Goal: Information Seeking & Learning: Understand process/instructions

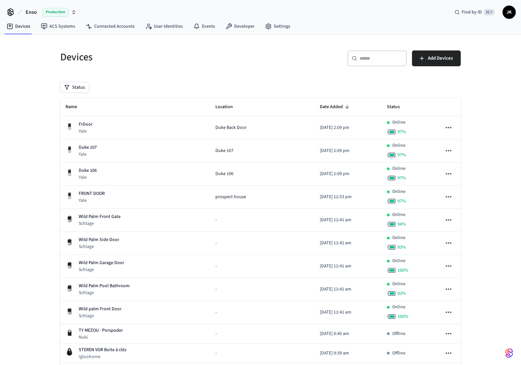
click at [63, 13] on span "Production" at bounding box center [55, 12] width 26 height 9
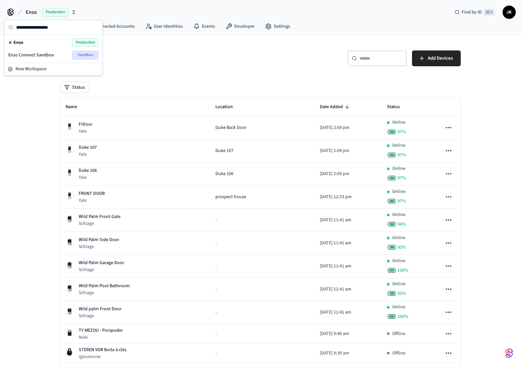
click at [75, 11] on icon "button" at bounding box center [73, 12] width 5 height 5
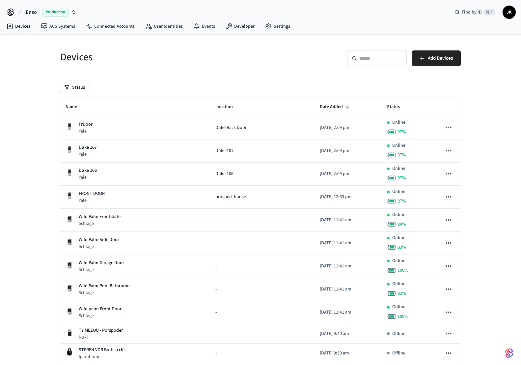
click at [73, 11] on icon "button" at bounding box center [73, 12] width 5 height 5
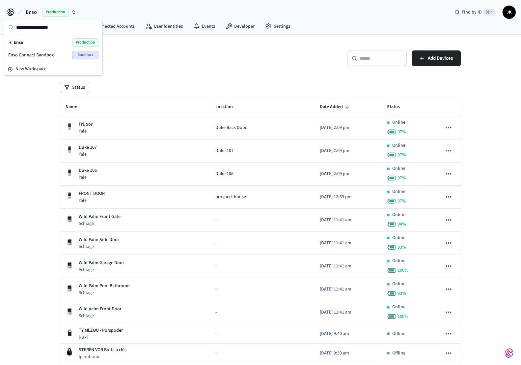
click at [86, 53] on span "Sandbox" at bounding box center [85, 55] width 26 height 9
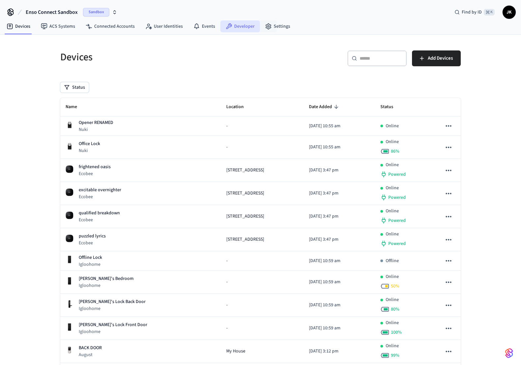
click at [241, 22] on link "Developer" at bounding box center [240, 26] width 40 height 12
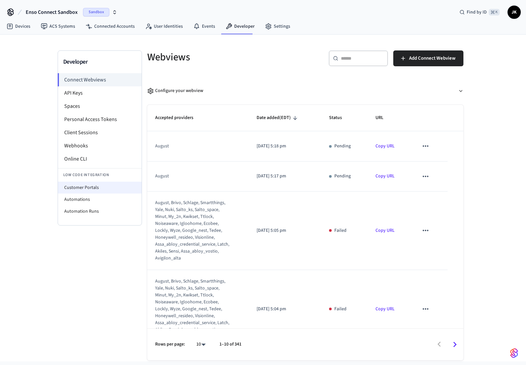
click at [81, 188] on li "Customer Portals" at bounding box center [100, 188] width 84 height 12
select select "**********"
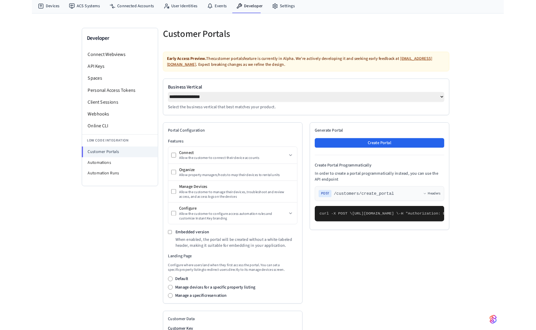
scroll to position [0, 0]
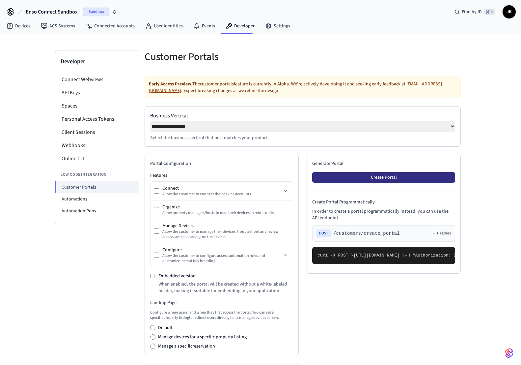
click at [351, 177] on button "Create Portal" at bounding box center [383, 177] width 143 height 11
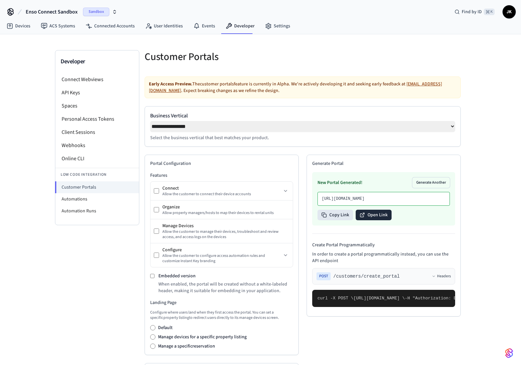
click at [351, 220] on button "Open Link" at bounding box center [374, 215] width 36 height 11
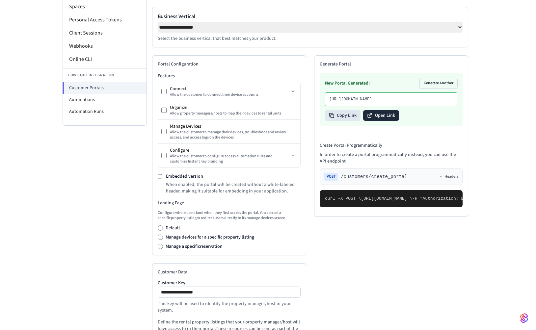
scroll to position [208, 0]
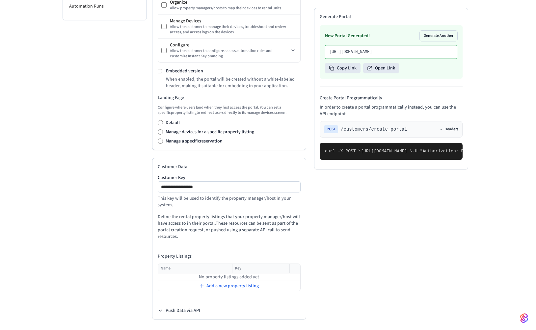
click at [351, 132] on button "Headers" at bounding box center [449, 129] width 19 height 5
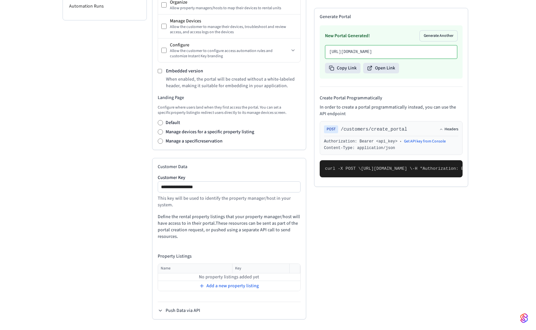
click at [351, 131] on icon at bounding box center [442, 130] width 4 height 4
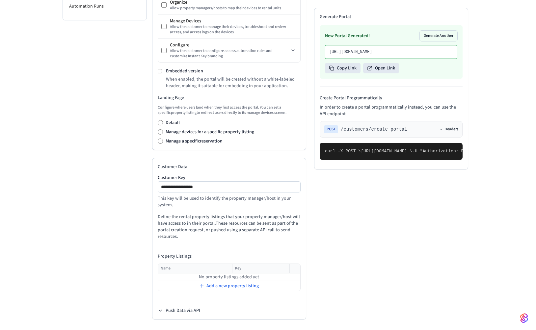
click at [351, 131] on icon at bounding box center [442, 130] width 4 height 4
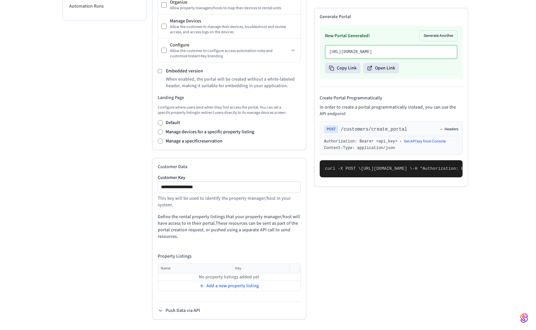
click at [351, 141] on div "POST /customers/create_portal Headers Authorization: Bearer <api_key> • Get API…" at bounding box center [391, 138] width 143 height 34
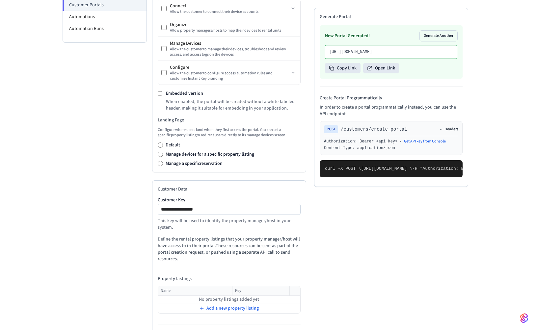
scroll to position [178, 0]
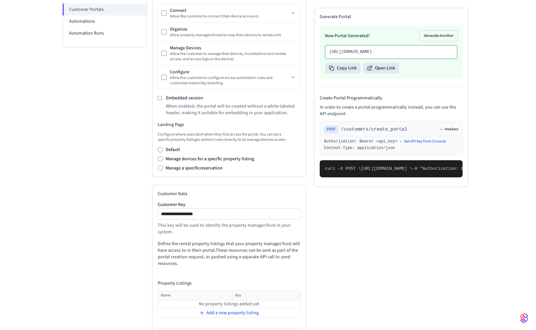
click at [351, 132] on button "Headers" at bounding box center [449, 129] width 19 height 5
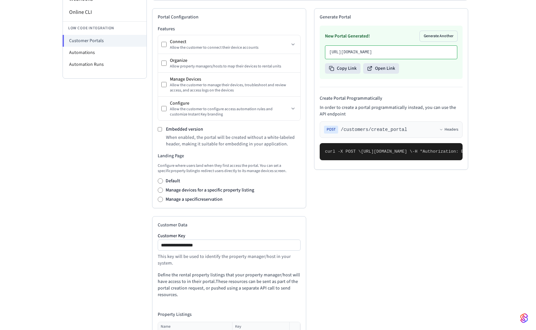
scroll to position [163, 0]
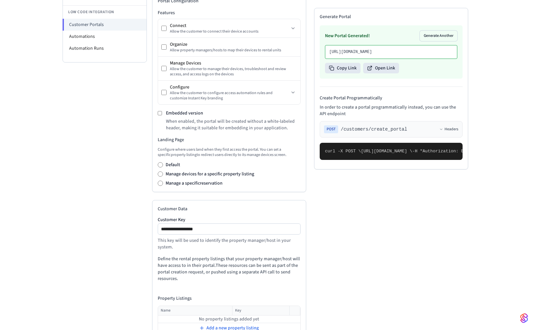
click at [283, 181] on div "Default Manage devices for a specific property listing Manage a specific reserv…" at bounding box center [229, 174] width 143 height 25
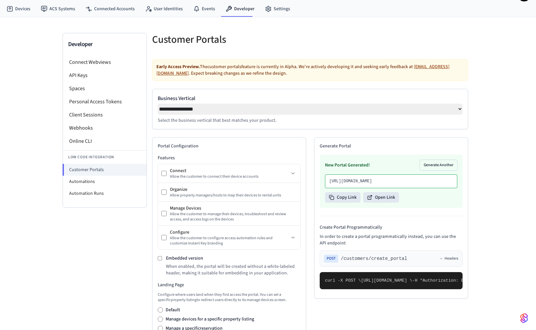
scroll to position [0, 0]
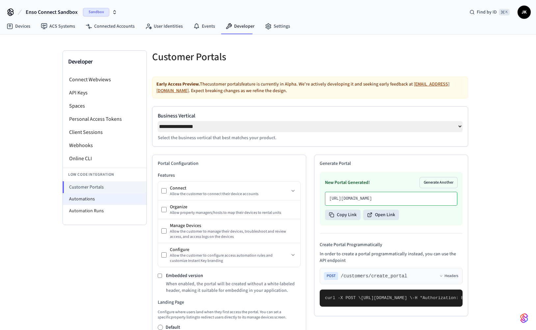
click at [97, 198] on li "Automations" at bounding box center [105, 199] width 84 height 12
select select "**********"
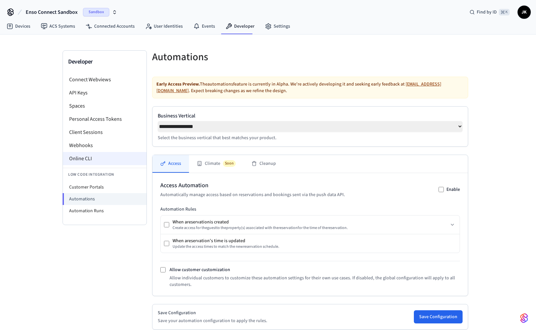
click at [88, 156] on li "Online CLI" at bounding box center [105, 158] width 84 height 13
click at [163, 22] on link "User Identities" at bounding box center [164, 26] width 48 height 12
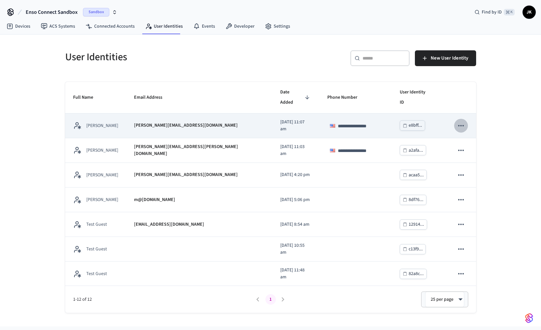
click at [351, 122] on icon "sticky table" at bounding box center [461, 126] width 9 height 9
drag, startPoint x: 287, startPoint y: 105, endPoint x: 214, endPoint y: 111, distance: 73.4
click at [284, 105] on div at bounding box center [270, 165] width 541 height 330
click at [177, 114] on td "alice@example.com" at bounding box center [199, 126] width 147 height 25
click at [86, 114] on td "Alice Doe" at bounding box center [95, 126] width 61 height 25
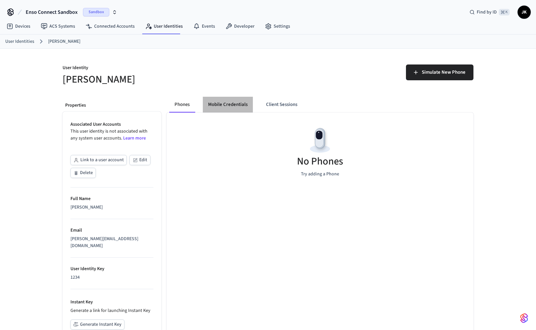
click at [229, 105] on button "Mobile Credentials" at bounding box center [228, 105] width 50 height 16
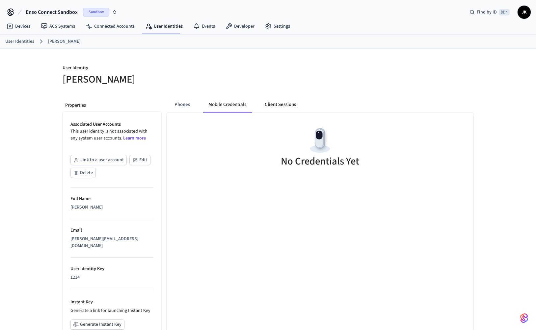
click at [283, 103] on button "Client Sessions" at bounding box center [281, 105] width 42 height 16
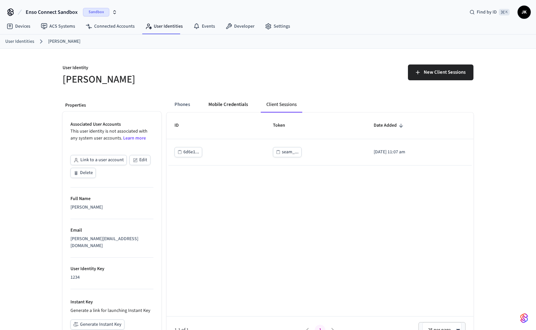
click at [224, 103] on button "Mobile Credentials" at bounding box center [228, 105] width 50 height 16
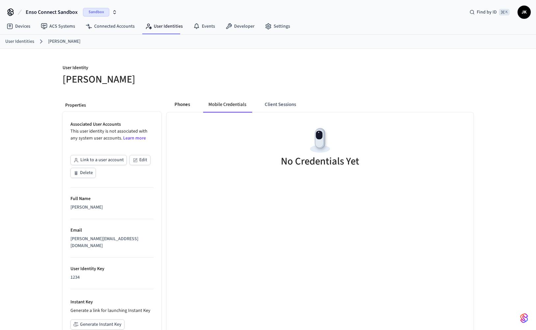
click at [178, 103] on button "Phones" at bounding box center [182, 105] width 26 height 16
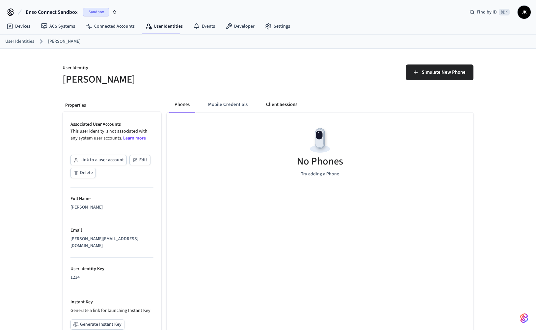
click at [286, 104] on button "Client Sessions" at bounding box center [282, 105] width 42 height 16
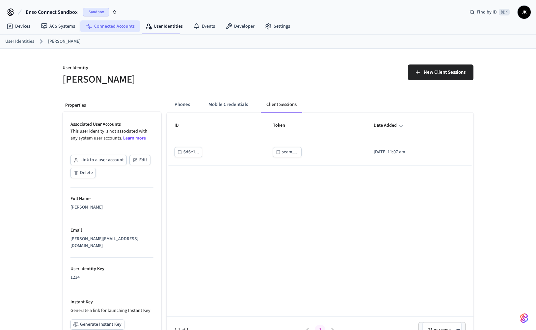
click at [105, 23] on link "Connected Accounts" at bounding box center [110, 26] width 60 height 12
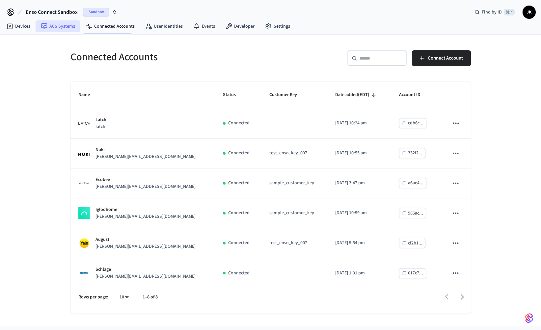
click at [62, 28] on link "ACS Systems" at bounding box center [58, 26] width 45 height 12
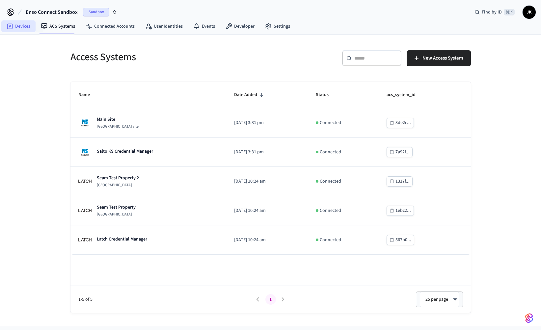
click at [22, 23] on link "Devices" at bounding box center [18, 26] width 34 height 12
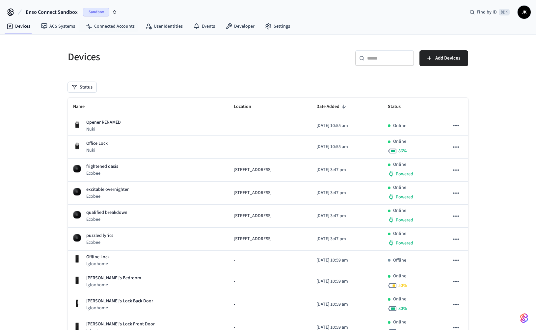
click at [115, 10] on icon "button" at bounding box center [114, 12] width 5 height 5
click at [177, 81] on div "Devices ​ ​ Add Devices Status Name Location Date Added Status Opener RENAMED N…" at bounding box center [268, 312] width 411 height 539
click at [109, 7] on button "Enso Connect Sandbox Sandbox" at bounding box center [72, 12] width 96 height 14
click at [194, 67] on div "Devices" at bounding box center [162, 57] width 204 height 29
click at [351, 61] on input "text" at bounding box center [388, 58] width 43 height 7
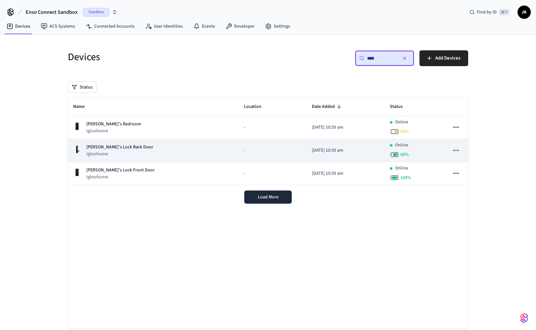
type input "****"
click at [351, 149] on button "sticky table" at bounding box center [456, 151] width 14 height 14
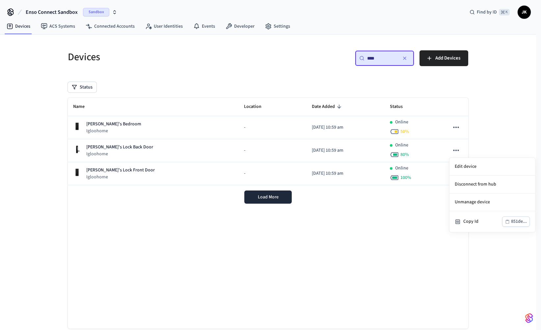
click at [351, 147] on div at bounding box center [270, 165] width 541 height 330
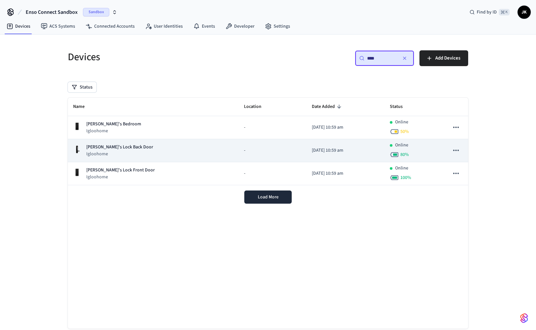
click at [339, 148] on p "2025/05/13 at 10:59 am" at bounding box center [346, 150] width 68 height 7
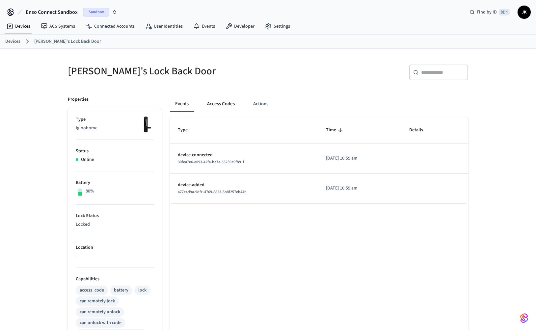
click at [219, 104] on button "Access Codes" at bounding box center [221, 104] width 38 height 16
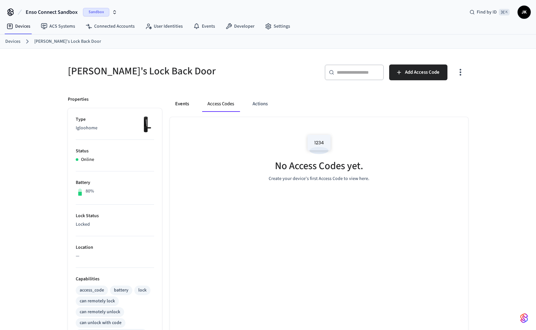
click at [186, 100] on button "Events" at bounding box center [182, 104] width 24 height 16
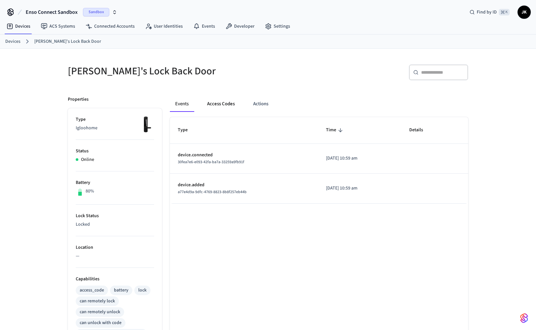
click at [215, 104] on button "Access Codes" at bounding box center [221, 104] width 38 height 16
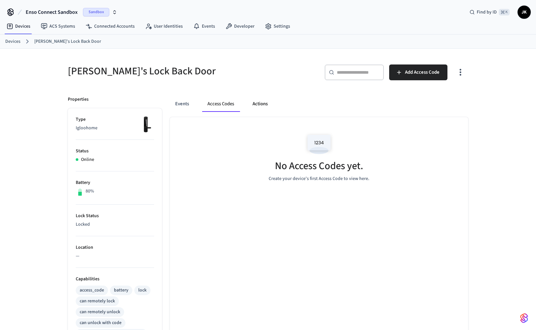
click at [258, 104] on button "Actions" at bounding box center [260, 104] width 26 height 16
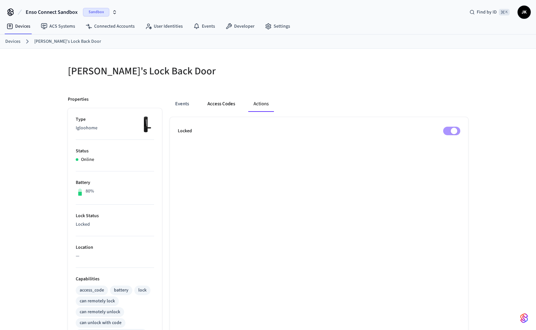
click at [227, 101] on button "Access Codes" at bounding box center [221, 104] width 38 height 16
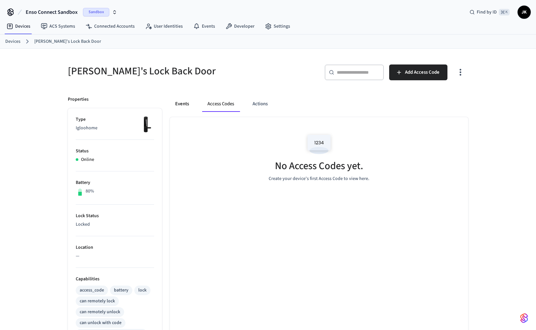
click at [191, 101] on button "Events" at bounding box center [182, 104] width 24 height 16
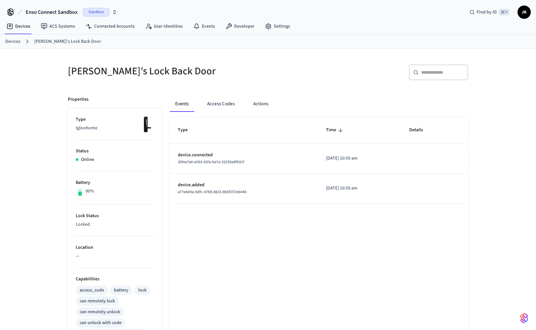
drag, startPoint x: 191, startPoint y: 154, endPoint x: 253, endPoint y: 194, distance: 73.6
click at [253, 194] on tbody "device.connected 30fea7e6-e093-42fa-ba7a-33259a9fb91f 2025/05/13 at 10:59 am de…" at bounding box center [319, 174] width 299 height 60
click at [253, 194] on div "a77e4d9a-9dfc-4769-8823-8b8f257eb44b" at bounding box center [244, 192] width 132 height 7
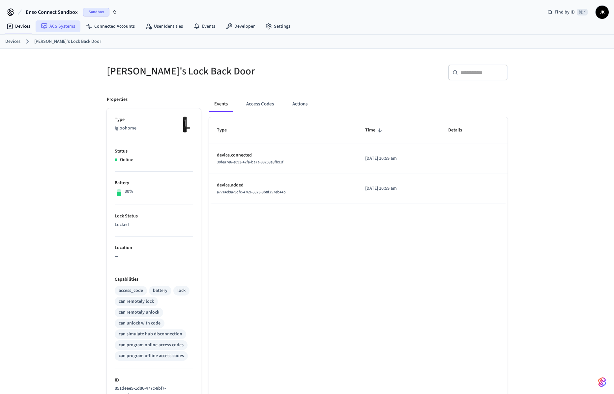
click at [64, 27] on link "ACS Systems" at bounding box center [58, 26] width 45 height 12
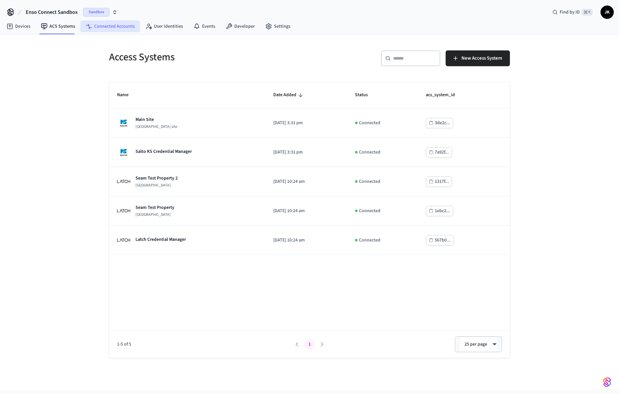
click at [127, 26] on link "Connected Accounts" at bounding box center [110, 26] width 60 height 12
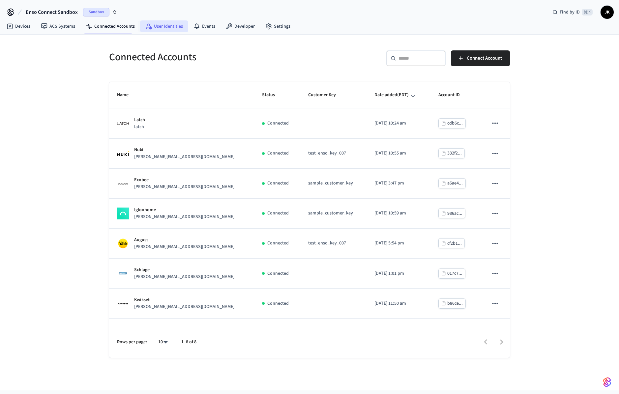
click at [163, 26] on link "User Identities" at bounding box center [164, 26] width 48 height 12
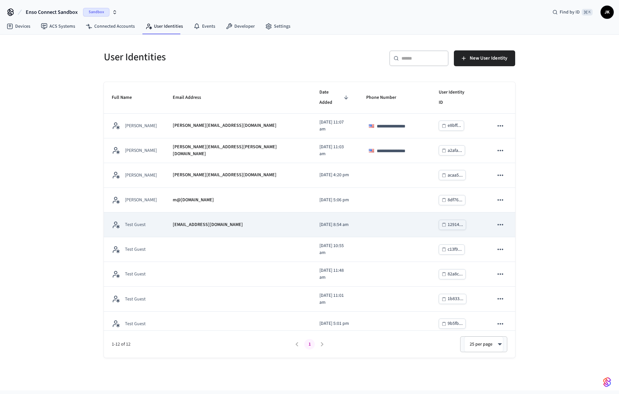
click at [241, 221] on div "test_guest_001@example.com" at bounding box center [238, 224] width 131 height 7
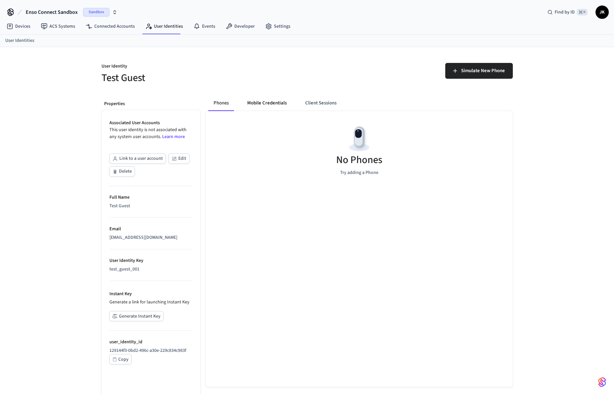
click at [262, 99] on button "Mobile Credentials" at bounding box center [267, 103] width 50 height 16
click at [313, 98] on button "Client Sessions" at bounding box center [320, 103] width 42 height 16
click at [216, 104] on button "Phones" at bounding box center [221, 103] width 26 height 16
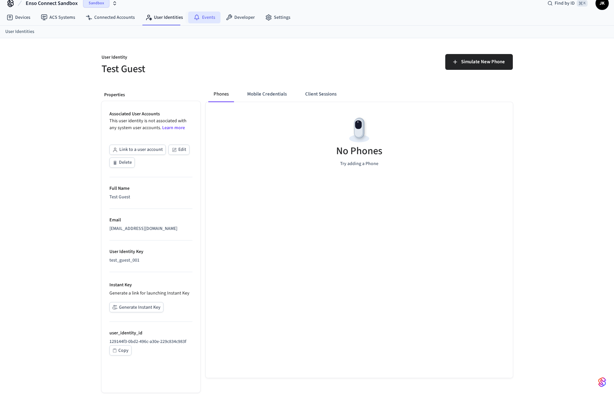
click at [200, 15] on link "Events" at bounding box center [204, 18] width 32 height 12
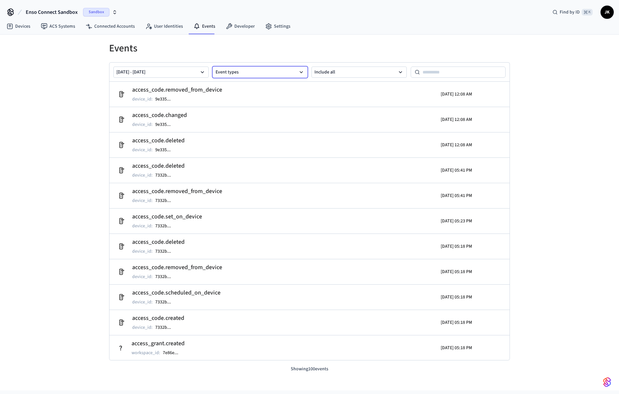
click at [254, 74] on button "Event types" at bounding box center [260, 72] width 95 height 11
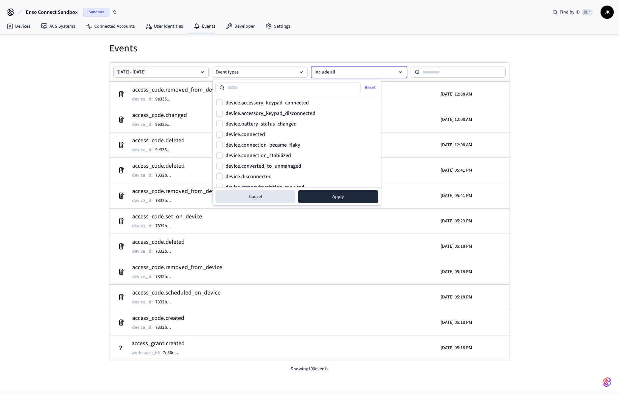
click at [343, 67] on button "Include all" at bounding box center [358, 72] width 95 height 11
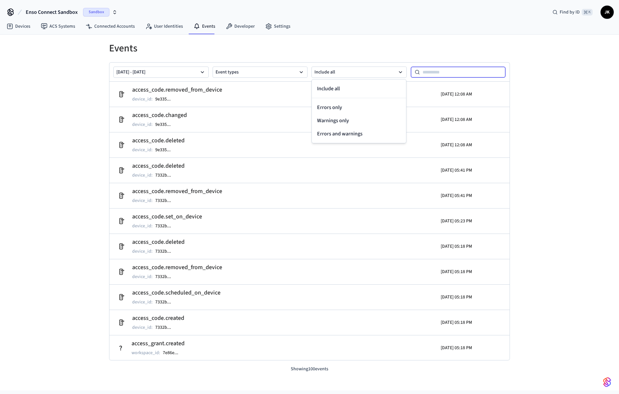
click at [351, 75] on input at bounding box center [463, 72] width 86 height 8
click at [235, 26] on link "Developer" at bounding box center [240, 26] width 40 height 12
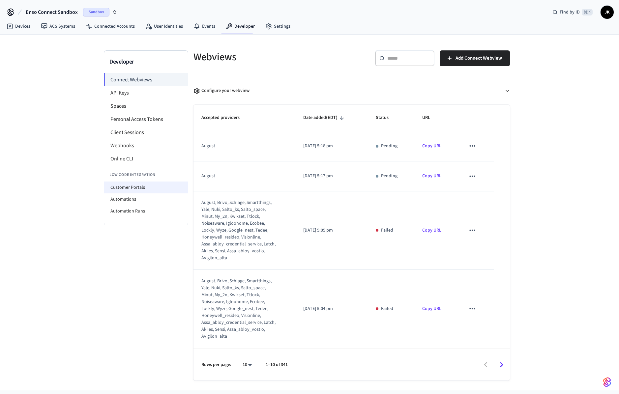
click at [125, 187] on li "Customer Portals" at bounding box center [146, 188] width 84 height 12
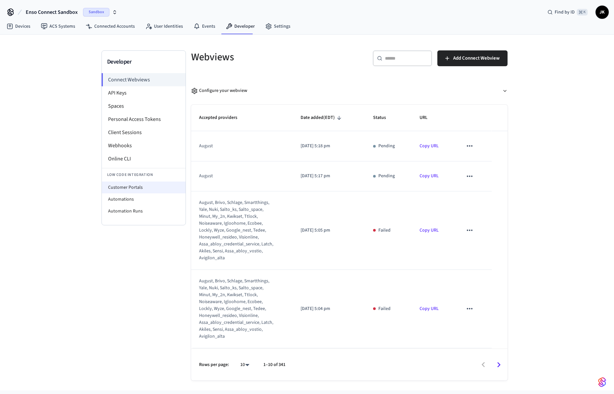
select select "**********"
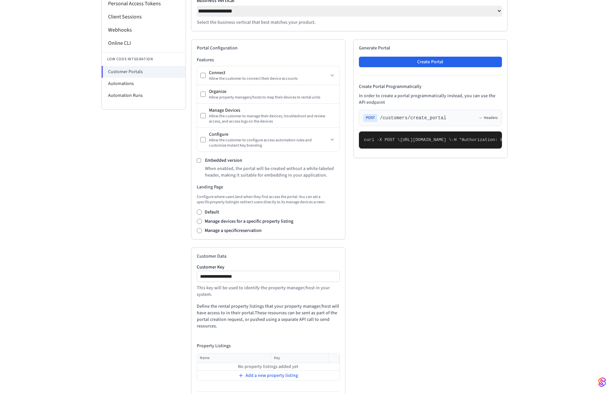
scroll to position [117, 0]
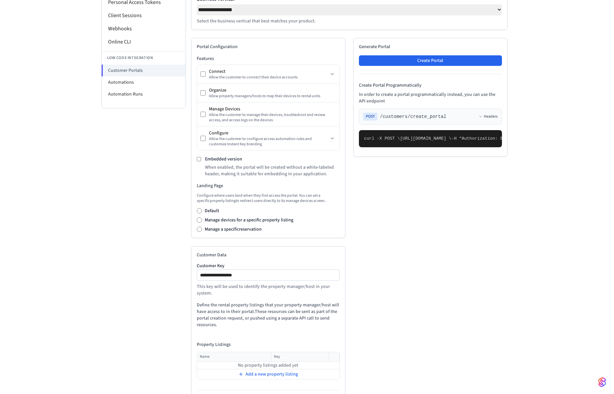
click at [235, 162] on label "Embedded version" at bounding box center [223, 159] width 37 height 7
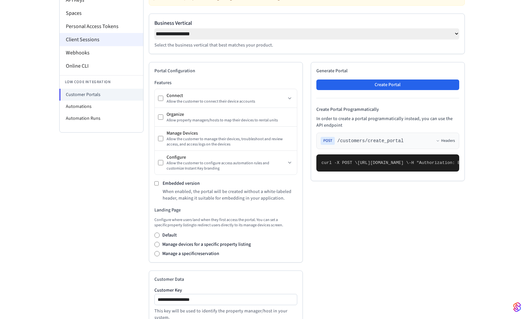
scroll to position [0, 0]
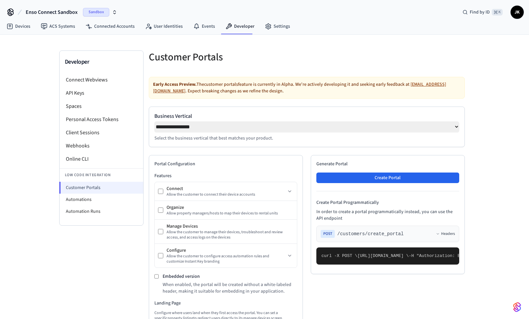
drag, startPoint x: 81, startPoint y: 196, endPoint x: 95, endPoint y: 189, distance: 15.3
click at [81, 196] on li "Automations" at bounding box center [102, 199] width 84 height 12
select select "**********"
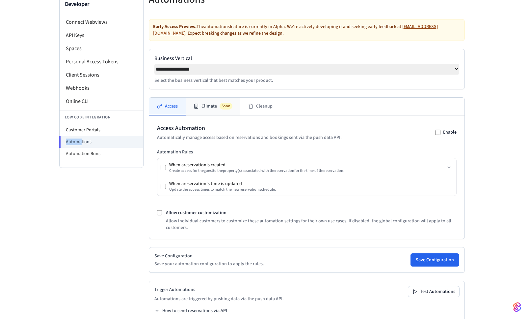
scroll to position [83, 0]
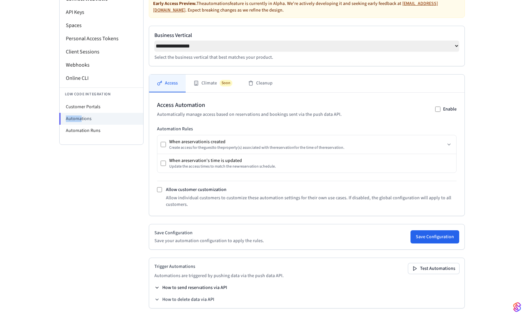
click at [193, 285] on button "How to send reservations via API" at bounding box center [191, 287] width 73 height 7
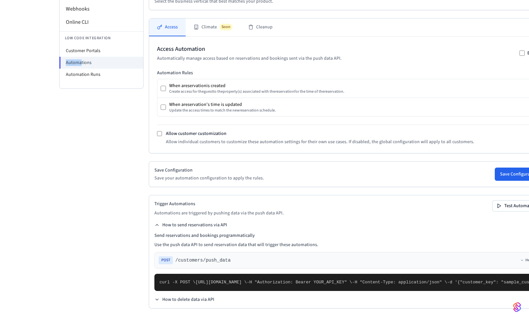
scroll to position [223, 0]
drag, startPoint x: 161, startPoint y: 157, endPoint x: 243, endPoint y: 166, distance: 82.2
click at [243, 232] on div "Send reservations and bookings programmatically Use the push data API to send r…" at bounding box center [349, 261] width 389 height 59
click at [243, 241] on p "Use the push data API to send reservation data that will trigger these automati…" at bounding box center [349, 244] width 389 height 7
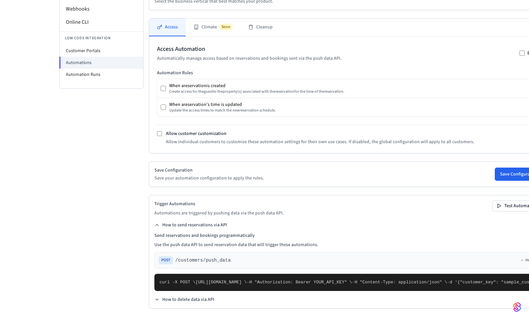
click at [247, 279] on span "https://connect.getseam.com/customers/push_data \" at bounding box center [221, 281] width 51 height 5
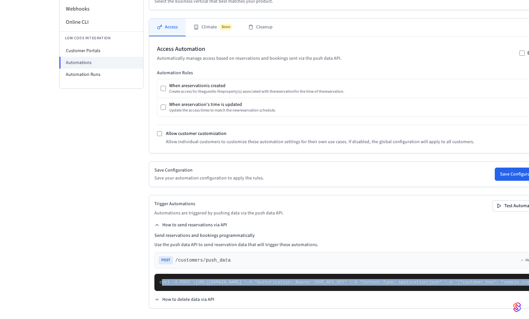
drag, startPoint x: 161, startPoint y: 141, endPoint x: 160, endPoint y: 288, distance: 147.6
click at [160, 288] on pre "curl -X POST \ https://connect.getseam.com/customers/push_data \ -H "Authorizat…" at bounding box center [349, 281] width 389 height 17
copy code "url -X POST \ https://connect.getseam.com/customers/push_data \ -H "Authorizati…"
click at [220, 273] on pre "curl -X POST \ https://connect.getseam.com/customers/push_data \ -H "Authorizat…" at bounding box center [349, 281] width 389 height 17
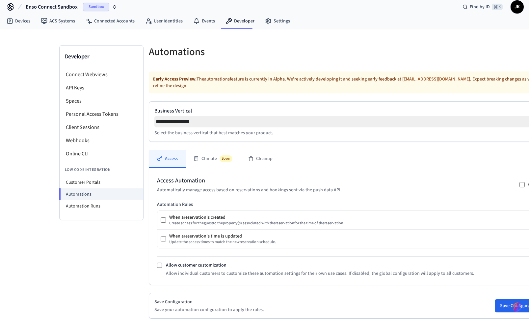
scroll to position [0, 0]
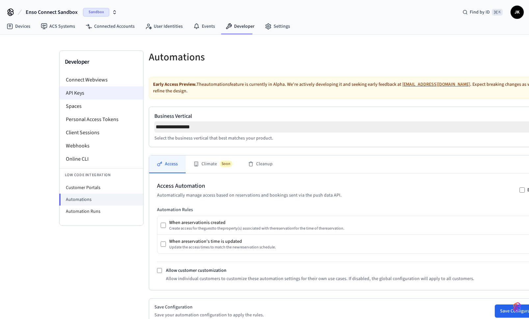
click at [79, 93] on li "API Keys" at bounding box center [102, 92] width 84 height 13
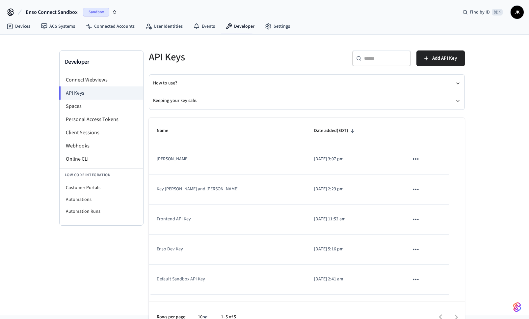
click at [351, 156] on icon "sticky table" at bounding box center [416, 159] width 9 height 9
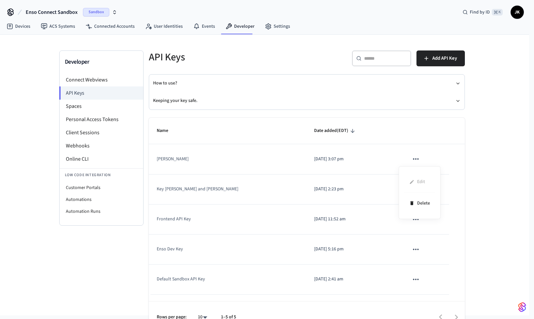
click at [351, 176] on div at bounding box center [267, 159] width 534 height 319
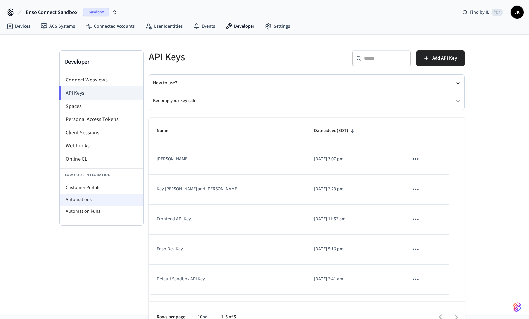
click at [82, 197] on li "Automations" at bounding box center [102, 199] width 84 height 12
select select "**********"
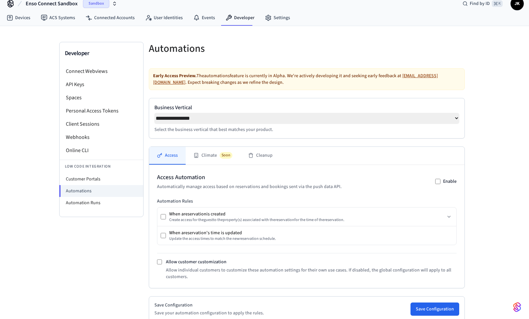
scroll to position [83, 0]
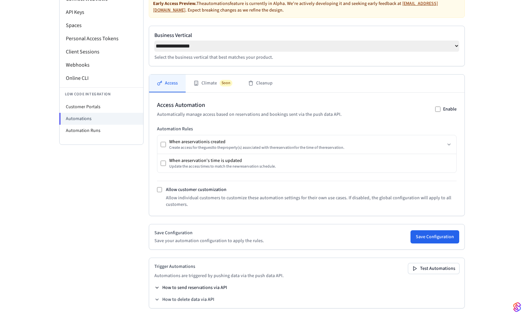
click at [175, 285] on button "How to send reservations via API" at bounding box center [191, 287] width 73 height 7
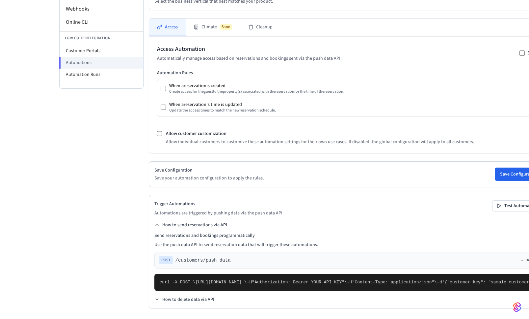
scroll to position [287, 0]
click at [351, 273] on pre "curl -X POST \ https://connect.getseam.com/customers/push_data \ -H "Authorizat…" at bounding box center [349, 281] width 389 height 17
click at [306, 273] on pre "curl -X POST \ https://connect.getseam.com/customers/push_data \ -H "Authorizat…" at bounding box center [349, 281] width 389 height 17
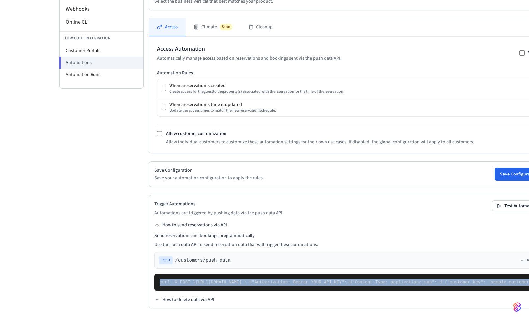
drag, startPoint x: 160, startPoint y: 140, endPoint x: 162, endPoint y: 277, distance: 136.4
copy code "curl -X POST \ https://connect.getseam.com/customers/push_data \ -H "Authorizat…"
click at [192, 277] on pre "curl -X POST \ https://connect.getseam.com/customers/push_data \ -H "Authorizat…" at bounding box center [349, 281] width 389 height 17
drag, startPoint x: 175, startPoint y: 284, endPoint x: 159, endPoint y: 141, distance: 143.5
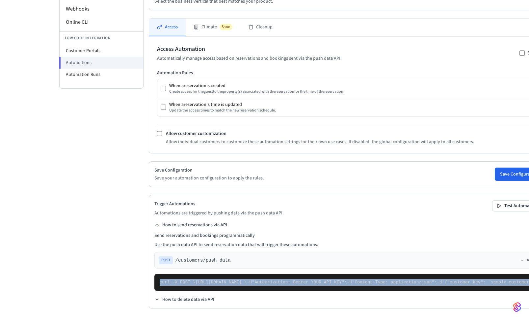
click at [159, 273] on pre "curl -X POST \ https://connect.getseam.com/customers/push_data \ -H "Authorizat…" at bounding box center [349, 281] width 389 height 17
copy code "curl -X POST \ https://connect.getseam.com/customers/push_data \ -H "Authorizat…"
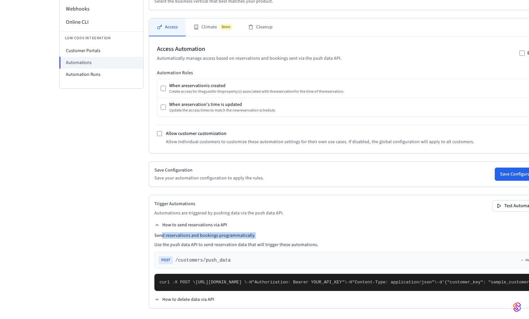
drag, startPoint x: 161, startPoint y: 93, endPoint x: 309, endPoint y: 100, distance: 148.1
click at [298, 232] on div "Send reservations and bookings programmatically Use the push data API to send r…" at bounding box center [349, 261] width 389 height 59
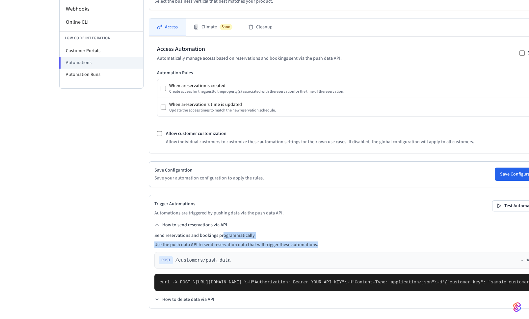
drag, startPoint x: 325, startPoint y: 101, endPoint x: 210, endPoint y: 96, distance: 114.8
click at [216, 232] on div "Send reservations and bookings programmatically Use the push data API to send r…" at bounding box center [349, 261] width 389 height 59
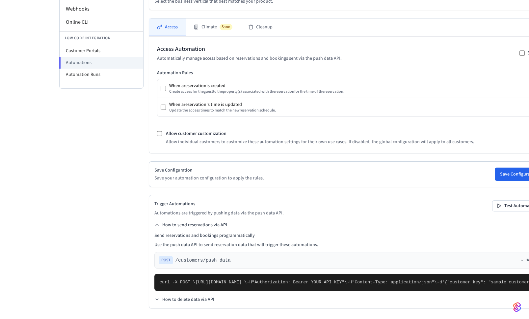
click at [210, 232] on h4 "Send reservations and bookings programmatically" at bounding box center [349, 235] width 389 height 7
click at [351, 200] on button "Test Automations" at bounding box center [518, 205] width 51 height 11
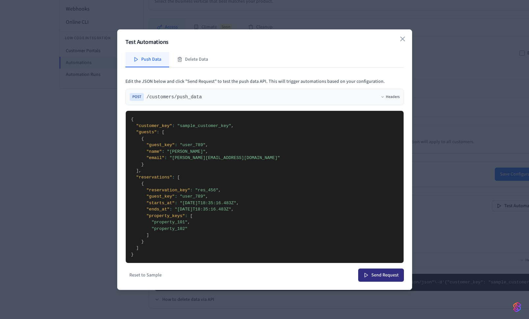
click at [351, 273] on button "Send Request" at bounding box center [381, 274] width 46 height 13
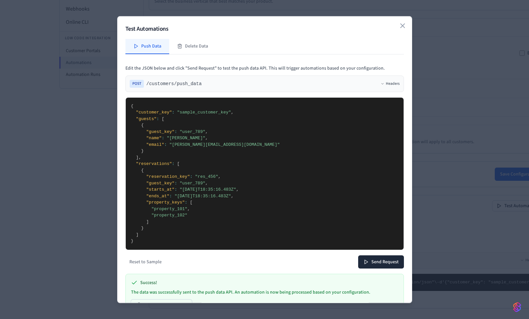
scroll to position [20, 0]
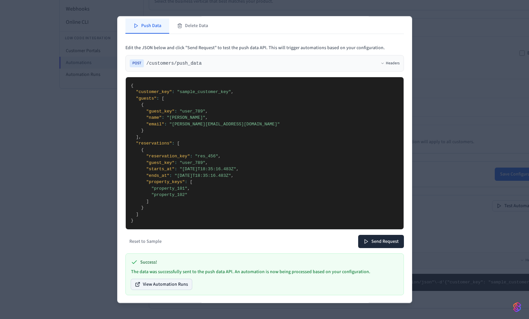
click at [177, 280] on button "View Automation Runs" at bounding box center [161, 283] width 61 height 11
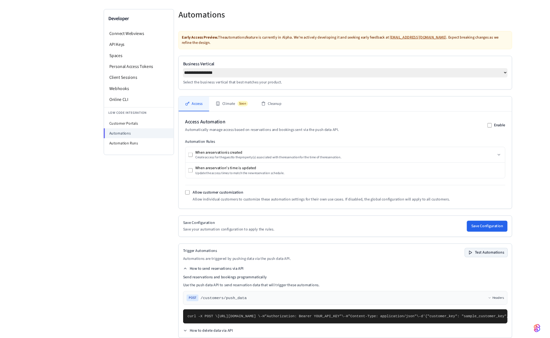
scroll to position [0, 0]
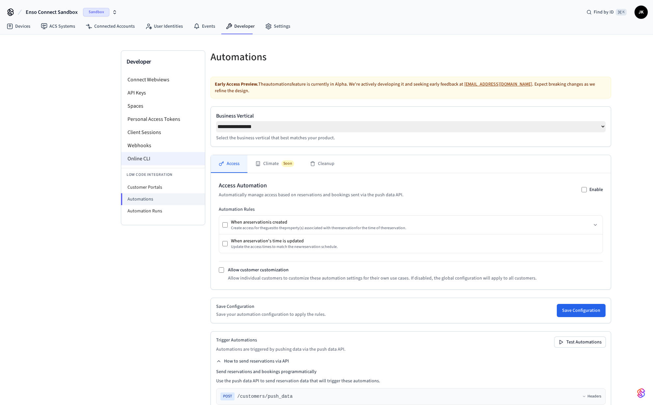
click at [154, 161] on li "Online CLI" at bounding box center [163, 158] width 84 height 13
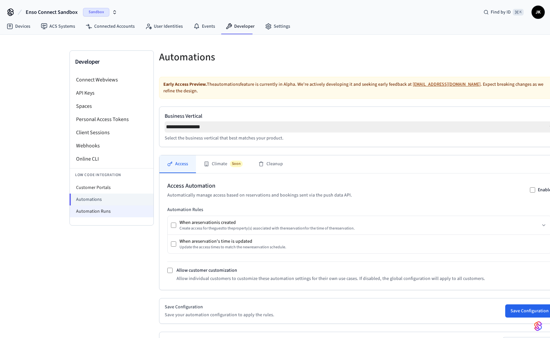
click at [98, 206] on li "Automation Runs" at bounding box center [112, 211] width 84 height 12
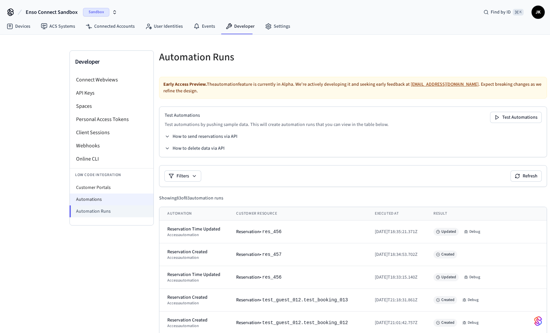
click at [97, 202] on li "Automations" at bounding box center [112, 199] width 84 height 12
select select "**********"
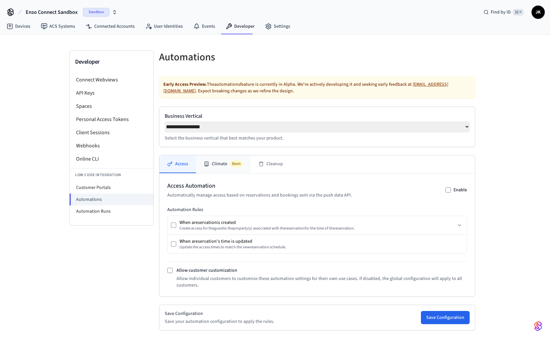
click at [215, 166] on button "Climate Soon" at bounding box center [223, 164] width 55 height 18
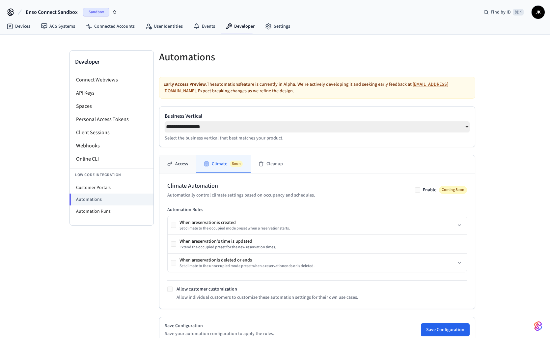
click at [182, 166] on button "Access" at bounding box center [177, 164] width 37 height 18
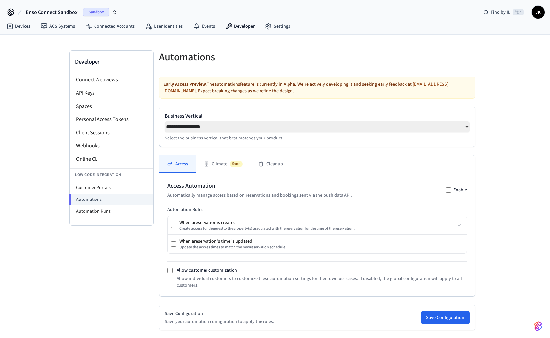
scroll to position [64, 0]
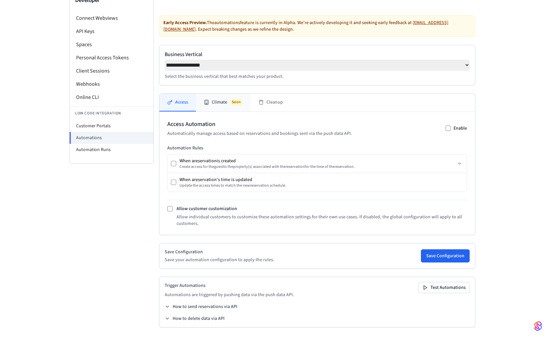
click at [220, 100] on button "Climate Soon" at bounding box center [223, 103] width 55 height 18
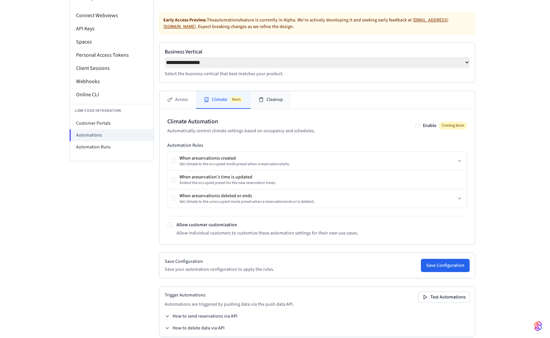
click at [273, 104] on button "Cleanup" at bounding box center [271, 100] width 40 height 18
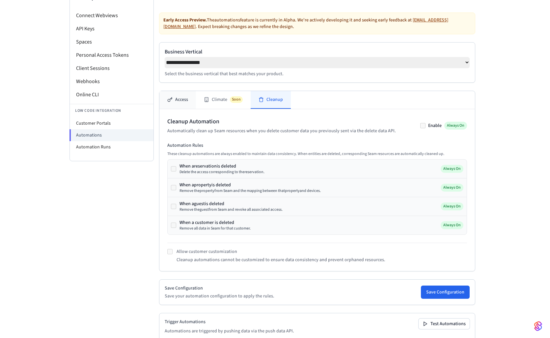
click at [177, 102] on button "Access" at bounding box center [177, 100] width 37 height 18
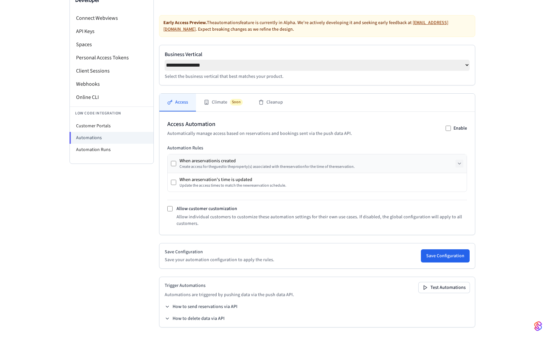
click at [351, 163] on icon at bounding box center [459, 163] width 5 height 5
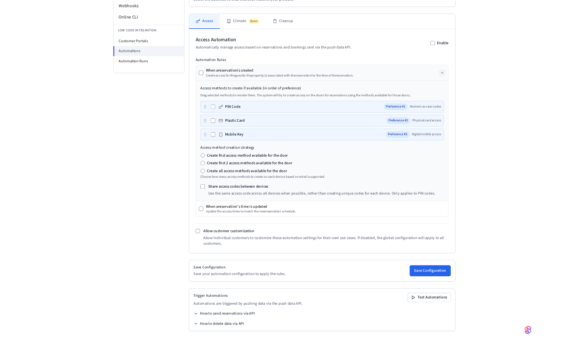
scroll to position [140, 0]
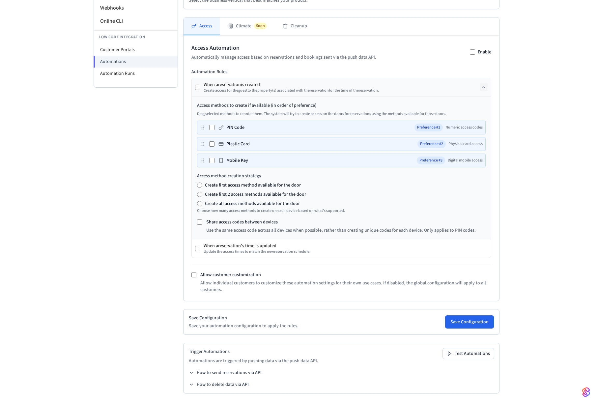
click at [232, 222] on label "Share access codes between devices" at bounding box center [241, 222] width 71 height 7
drag, startPoint x: 358, startPoint y: 232, endPoint x: 443, endPoint y: 230, distance: 84.7
click at [351, 231] on p "Use the same access code across all devices when possible, rather than creating…" at bounding box center [341, 230] width 270 height 7
drag, startPoint x: 404, startPoint y: 229, endPoint x: 304, endPoint y: 228, distance: 99.8
click at [323, 229] on p "Use the same access code across all devices when possible, rather than creating…" at bounding box center [341, 230] width 270 height 7
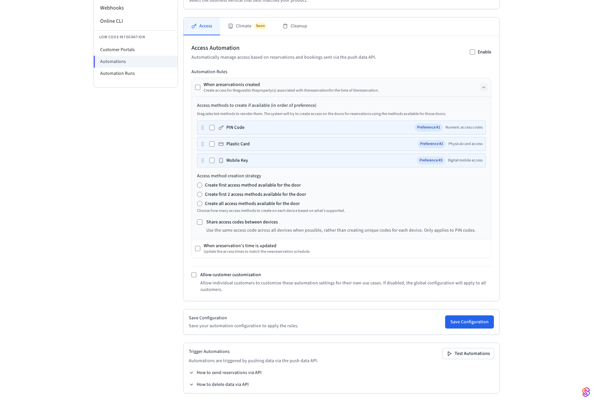
click at [295, 228] on p "Use the same access code across all devices when possible, rather than creating…" at bounding box center [341, 230] width 270 height 7
click at [237, 276] on label "Allow customer customization" at bounding box center [230, 274] width 61 height 7
click at [231, 274] on label "Allow customer customization" at bounding box center [230, 274] width 61 height 7
click at [351, 327] on button "Save Configuration" at bounding box center [469, 321] width 49 height 13
click at [351, 353] on button "Test Automations" at bounding box center [468, 353] width 51 height 11
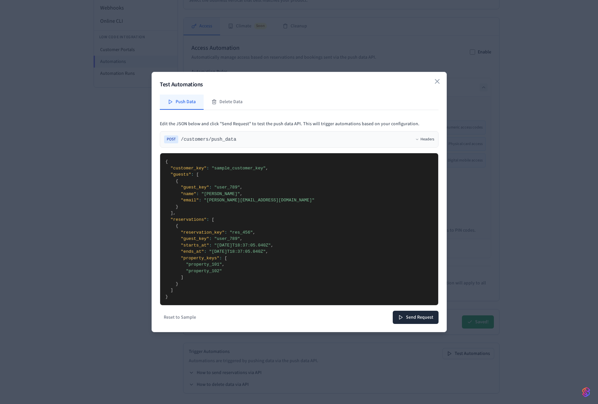
drag, startPoint x: 248, startPoint y: 173, endPoint x: 248, endPoint y: 212, distance: 39.5
click at [249, 208] on textarea "**********" at bounding box center [299, 229] width 278 height 152
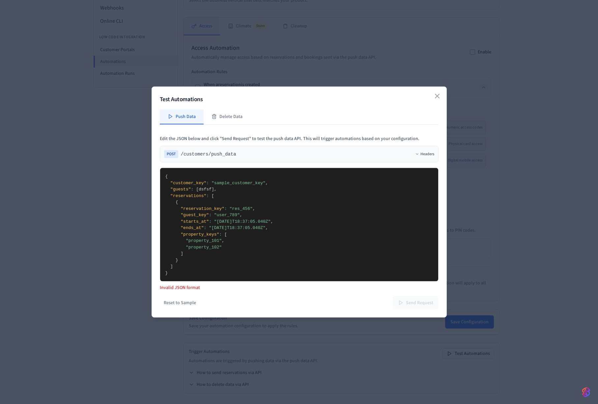
type textarea "**********"
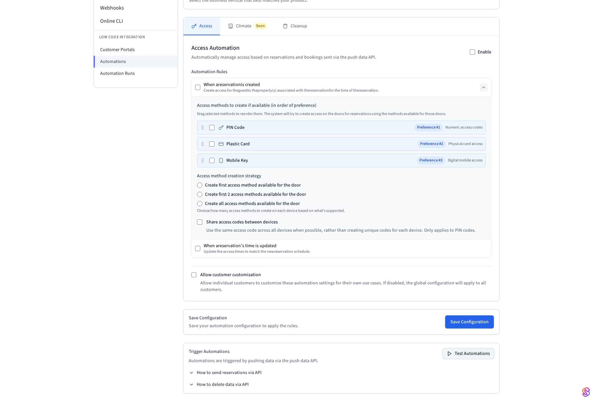
click at [351, 352] on button "Test Automations" at bounding box center [468, 353] width 51 height 11
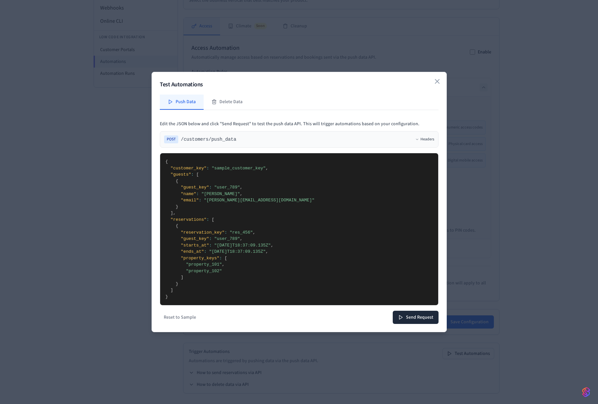
click at [224, 194] on textarea "**********" at bounding box center [299, 229] width 278 height 152
click at [213, 265] on textarea "**********" at bounding box center [299, 229] width 278 height 152
click at [196, 273] on textarea "**********" at bounding box center [299, 229] width 278 height 152
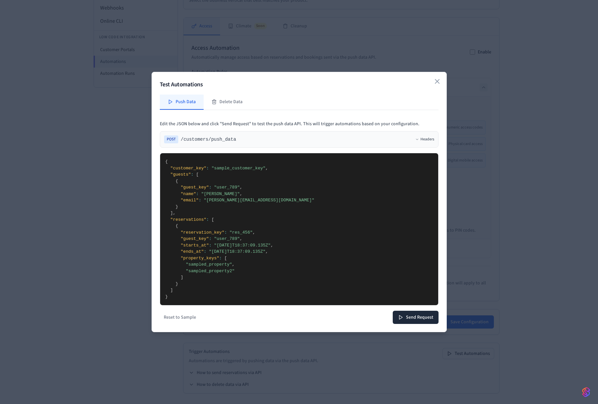
click at [205, 261] on textarea "**********" at bounding box center [299, 229] width 278 height 152
drag, startPoint x: 203, startPoint y: 263, endPoint x: 213, endPoint y: 263, distance: 10.2
click at [203, 263] on textarea "**********" at bounding box center [299, 229] width 278 height 152
click at [228, 271] on textarea "**********" at bounding box center [299, 229] width 278 height 152
click at [258, 270] on textarea "**********" at bounding box center [299, 229] width 278 height 152
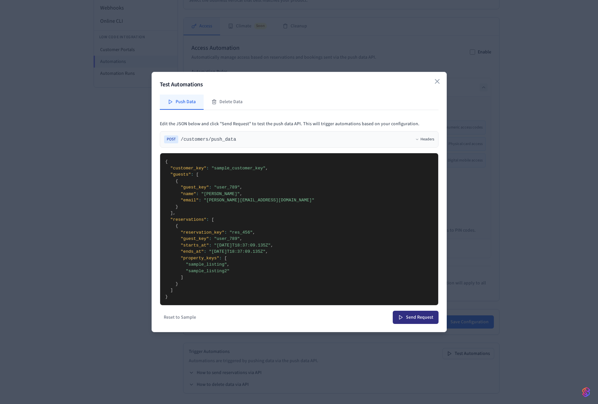
click at [351, 315] on button "Send Request" at bounding box center [416, 317] width 46 height 13
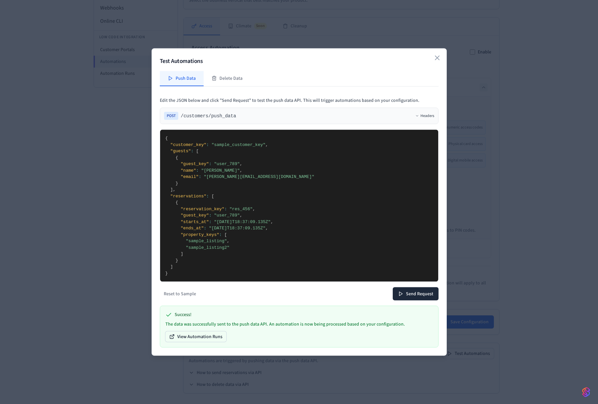
click at [204, 242] on textarea "**********" at bounding box center [299, 206] width 278 height 152
paste textarea "****"
drag, startPoint x: 232, startPoint y: 248, endPoint x: 137, endPoint y: 247, distance: 94.6
click at [137, 247] on body "**********" at bounding box center [299, 133] width 598 height 542
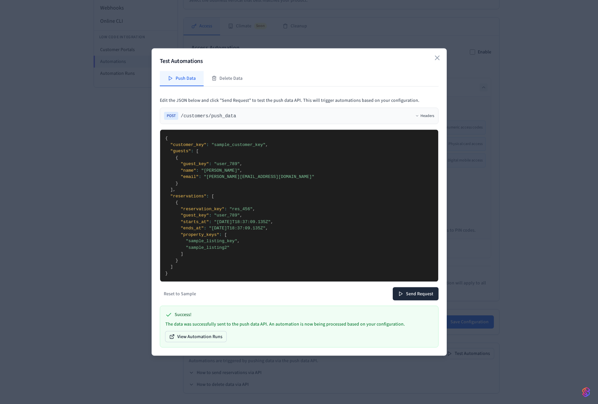
click at [213, 241] on textarea "**********" at bounding box center [299, 206] width 278 height 152
drag, startPoint x: 233, startPoint y: 248, endPoint x: 152, endPoint y: 250, distance: 81.4
click at [152, 250] on div "Test Automations Push Data Delete Data Edit the JSON below and click "Send Requ…" at bounding box center [299, 201] width 295 height 307
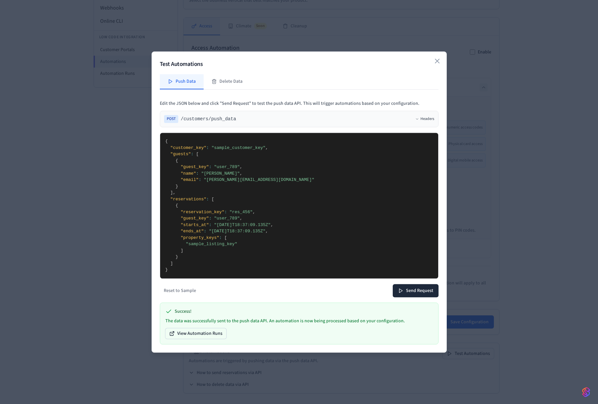
type textarea "**********"
click at [208, 188] on textarea "**********" at bounding box center [299, 206] width 278 height 146
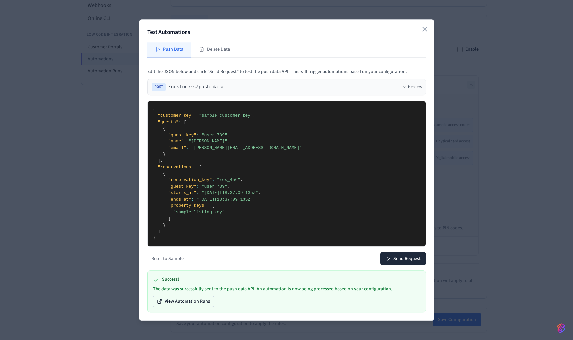
click at [281, 156] on textarea "**********" at bounding box center [287, 174] width 278 height 146
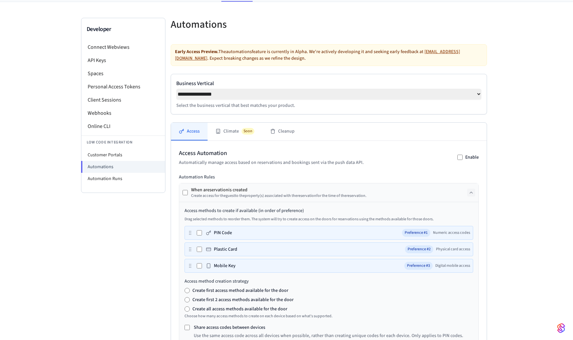
scroll to position [0, 0]
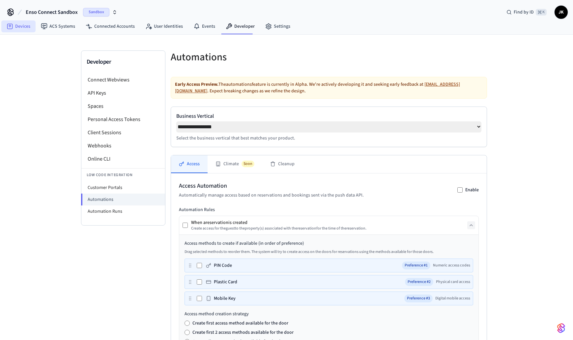
click at [23, 29] on link "Devices" at bounding box center [18, 26] width 34 height 12
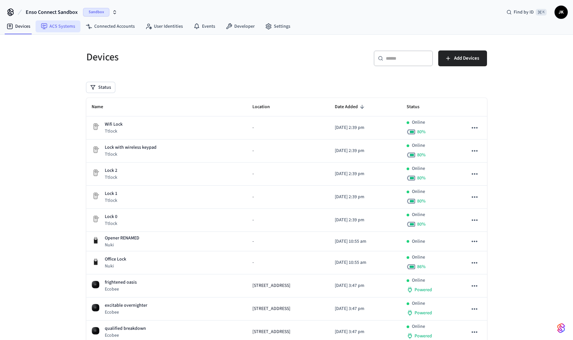
click at [66, 27] on link "ACS Systems" at bounding box center [58, 26] width 45 height 12
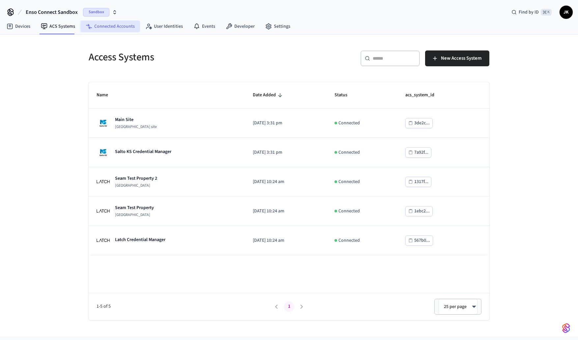
click at [105, 25] on link "Connected Accounts" at bounding box center [110, 26] width 60 height 12
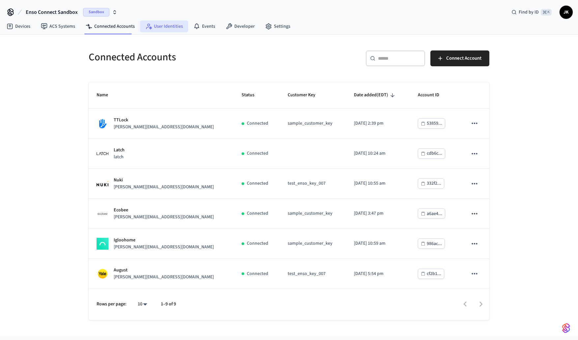
click at [161, 28] on link "User Identities" at bounding box center [164, 26] width 48 height 12
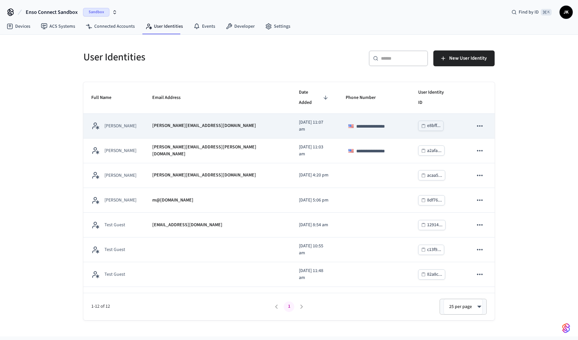
click at [209, 122] on div "alice@example.com" at bounding box center [217, 125] width 131 height 7
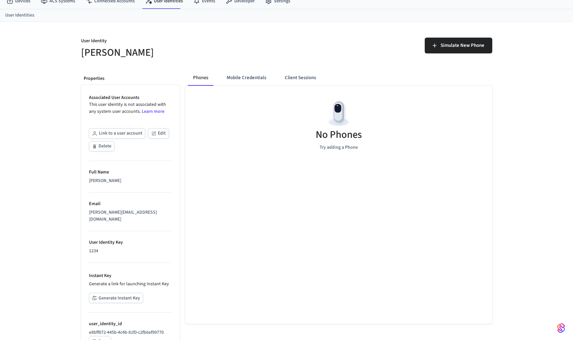
scroll to position [47, 0]
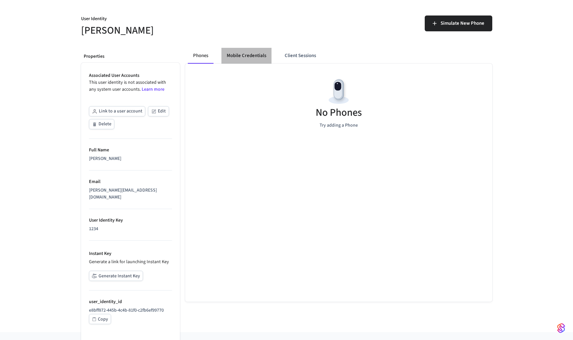
click at [239, 54] on button "Mobile Credentials" at bounding box center [246, 56] width 50 height 16
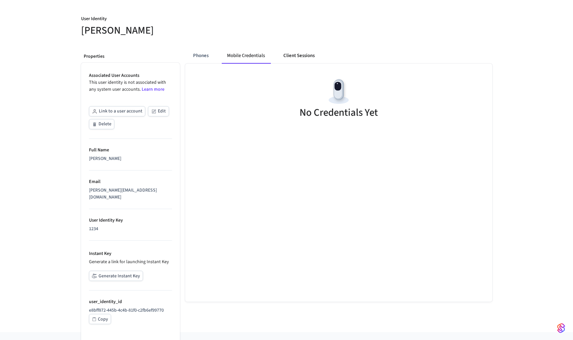
click at [300, 56] on button "Client Sessions" at bounding box center [299, 56] width 42 height 16
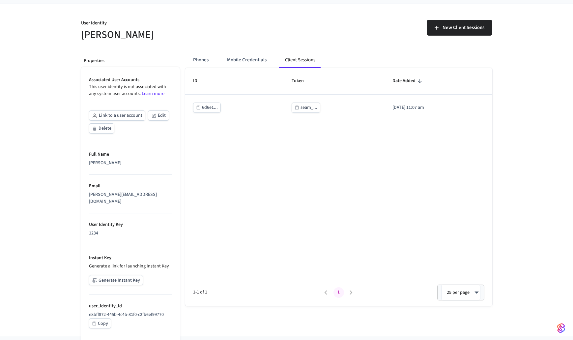
scroll to position [0, 0]
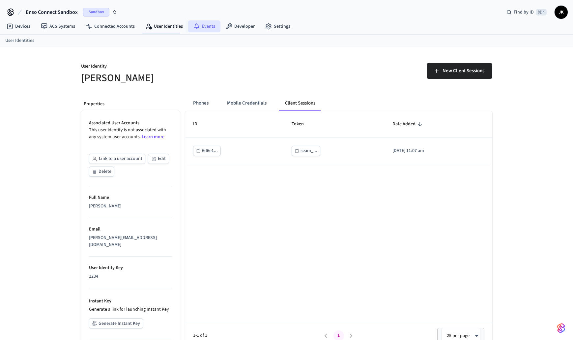
click at [195, 24] on icon at bounding box center [196, 25] width 5 height 5
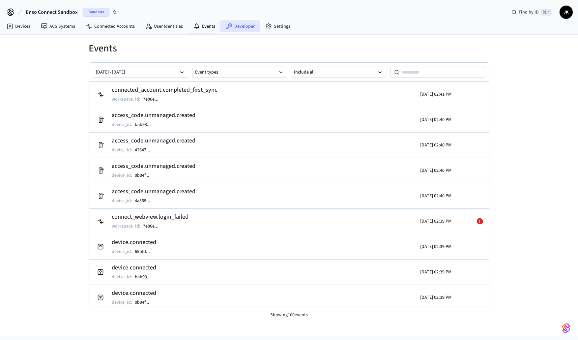
click at [241, 25] on link "Developer" at bounding box center [240, 26] width 40 height 12
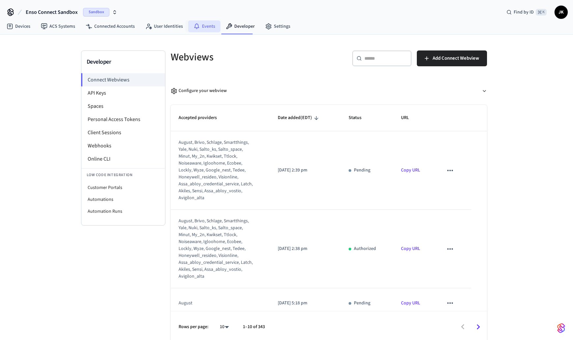
click at [208, 29] on link "Events" at bounding box center [204, 26] width 32 height 12
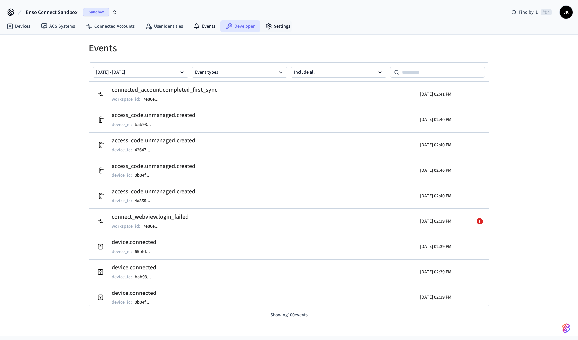
click at [239, 27] on link "Developer" at bounding box center [240, 26] width 40 height 12
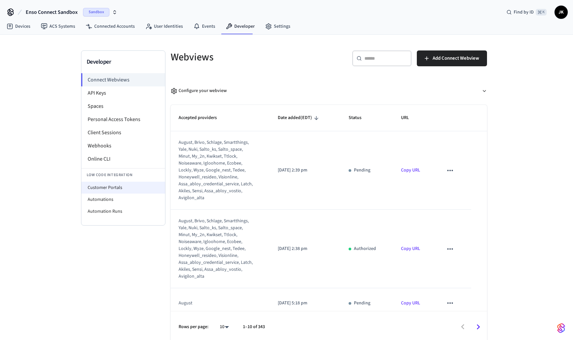
click at [127, 185] on li "Customer Portals" at bounding box center [123, 188] width 84 height 12
select select "**********"
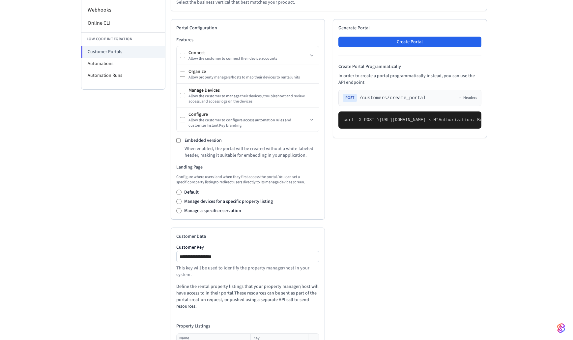
scroll to position [136, 0]
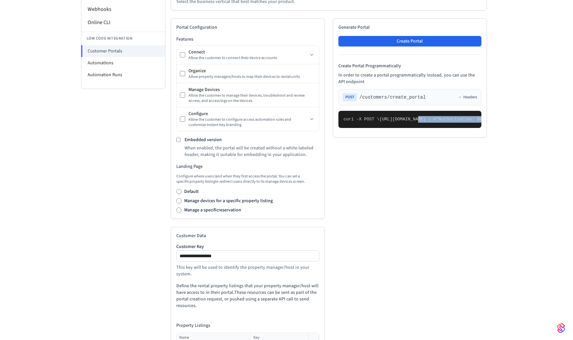
drag, startPoint x: 384, startPoint y: 130, endPoint x: 402, endPoint y: 142, distance: 21.8
click at [351, 128] on pre "curl -X POST \ https://connect.getseam.com/customers/create_portal \ -H "Author…" at bounding box center [409, 119] width 143 height 17
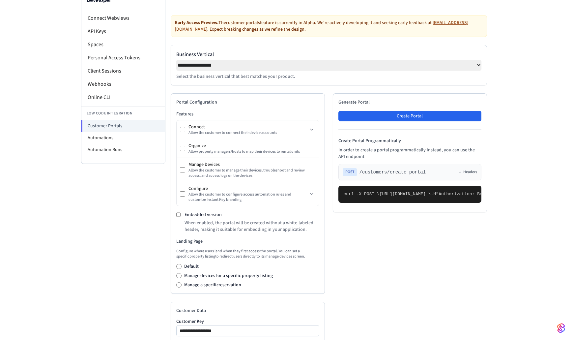
scroll to position [0, 0]
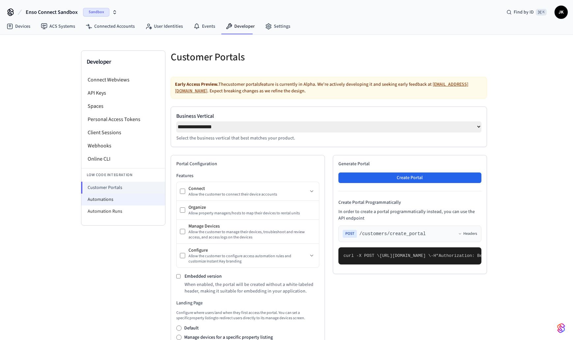
click at [107, 198] on li "Automations" at bounding box center [123, 199] width 84 height 12
select select "**********"
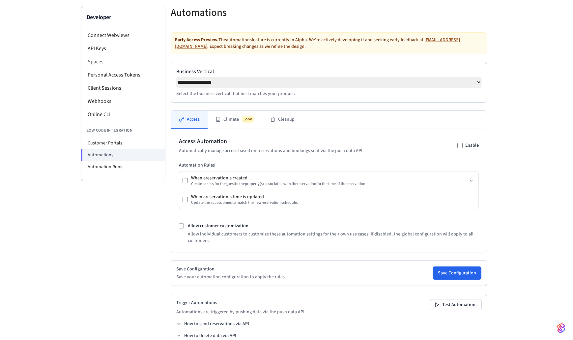
scroll to position [62, 0]
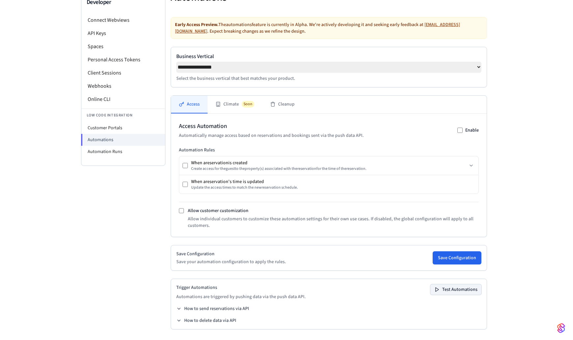
click at [351, 292] on button "Test Automations" at bounding box center [455, 289] width 51 height 11
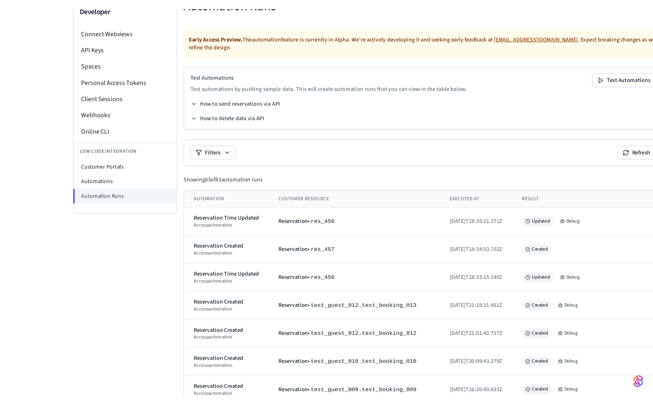
scroll to position [60, 0]
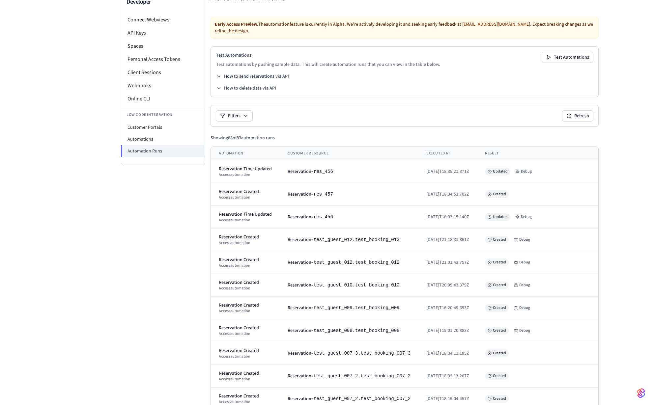
click at [432, 147] on th "Executed At" at bounding box center [447, 154] width 59 height 14
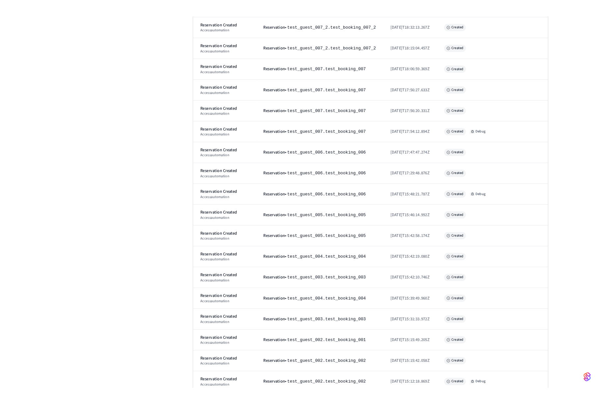
scroll to position [0, 0]
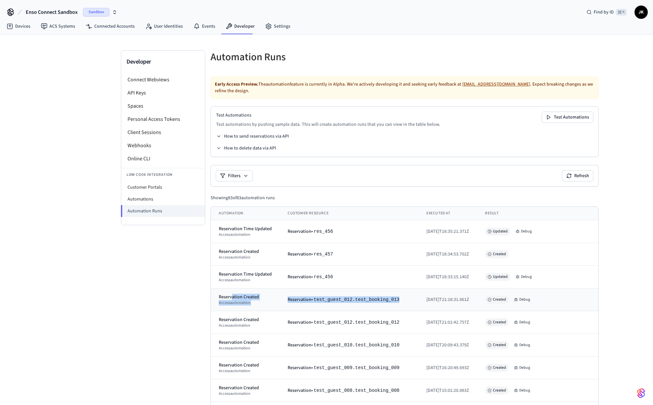
drag, startPoint x: 231, startPoint y: 292, endPoint x: 405, endPoint y: 294, distance: 173.6
click at [405, 294] on tr "Reservation Created access automation Reservation • test_guest_012.test_booking…" at bounding box center [404, 300] width 387 height 23
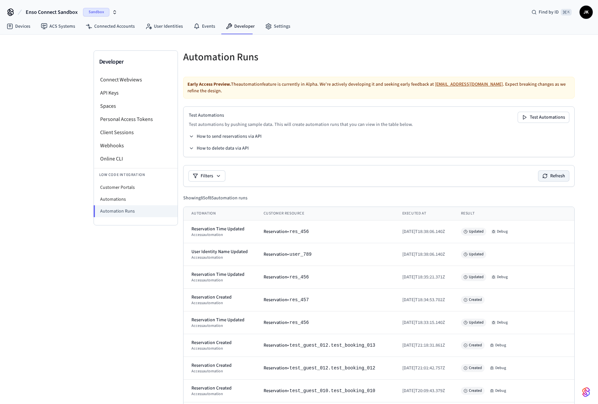
click at [562, 171] on button "Refresh" at bounding box center [553, 176] width 31 height 11
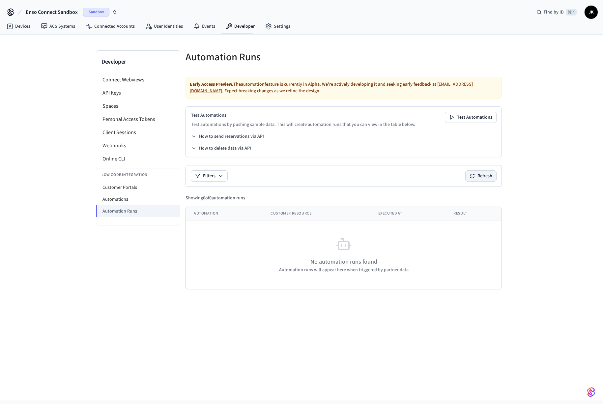
click at [494, 178] on button "Refresh" at bounding box center [481, 176] width 31 height 11
click at [157, 202] on li "Automations" at bounding box center [138, 199] width 84 height 12
select select "**********"
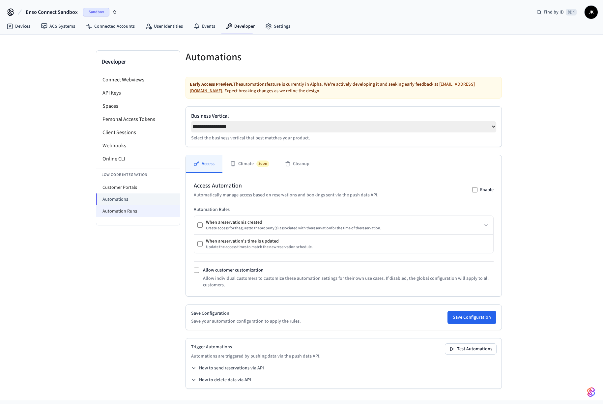
click at [153, 214] on li "Automation Runs" at bounding box center [138, 211] width 84 height 12
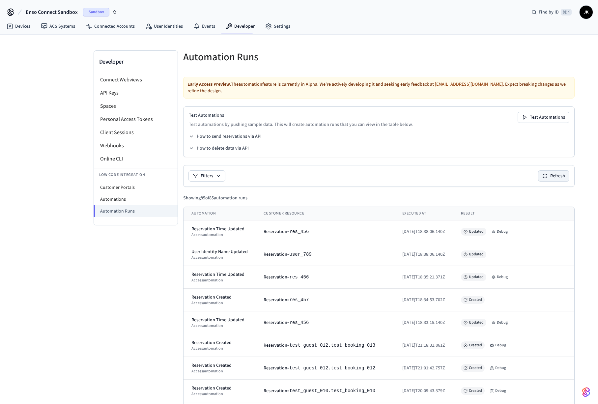
click at [559, 171] on button "Refresh" at bounding box center [553, 176] width 31 height 11
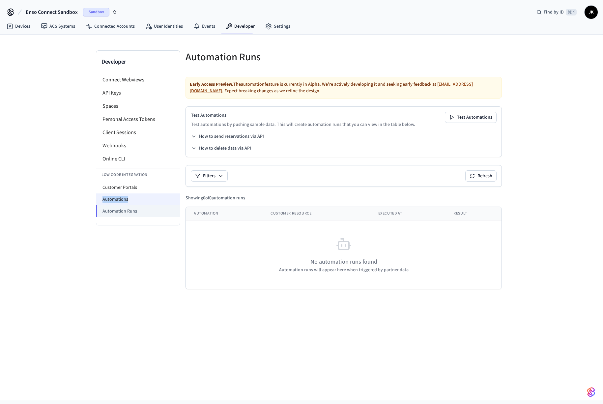
click at [143, 196] on li "Automations" at bounding box center [138, 199] width 84 height 12
select select "**********"
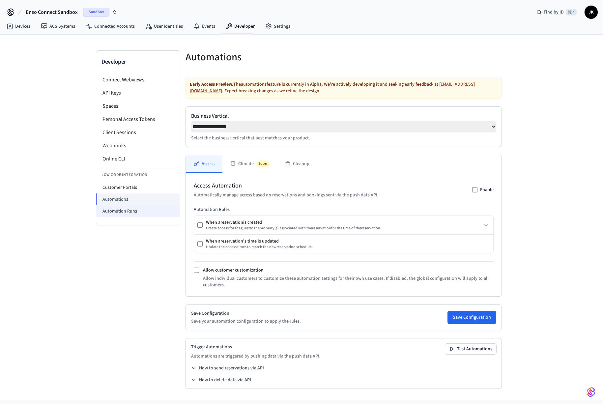
click at [140, 207] on li "Automation Runs" at bounding box center [138, 211] width 84 height 12
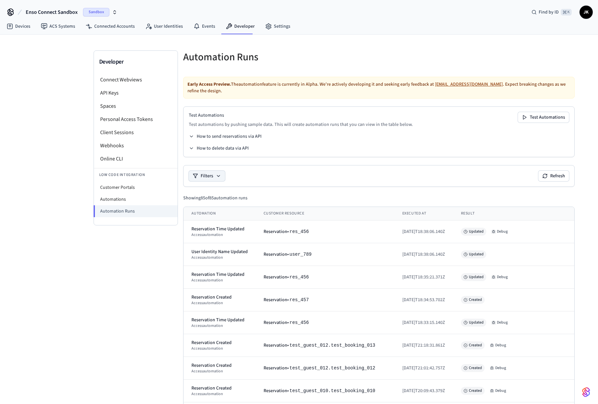
click at [217, 173] on icon at bounding box center [218, 175] width 5 height 5
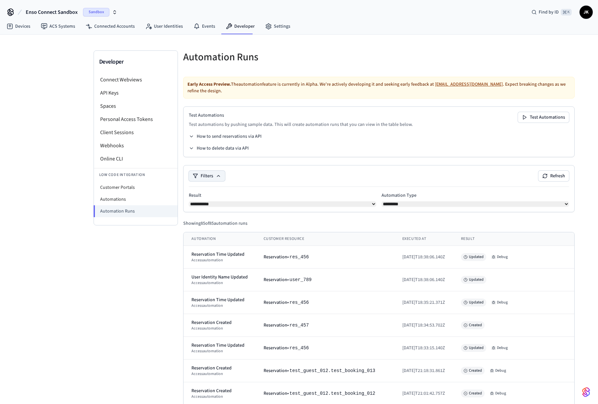
click at [205, 202] on select "**********" at bounding box center [282, 203] width 187 height 5
select select "*******"
click at [189, 201] on select "**********" at bounding box center [282, 203] width 187 height 5
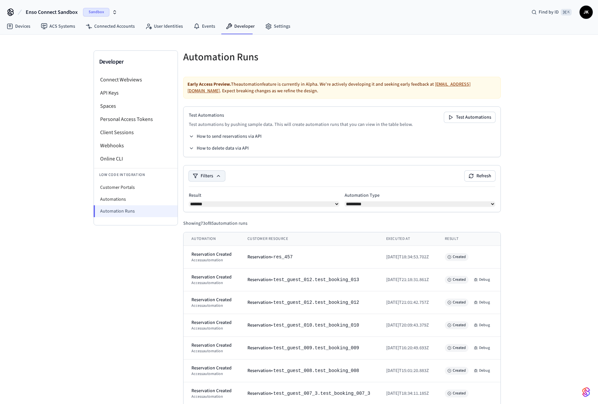
click at [119, 205] on li "Automation Runs" at bounding box center [136, 211] width 84 height 12
click at [120, 201] on li "Automations" at bounding box center [136, 199] width 84 height 12
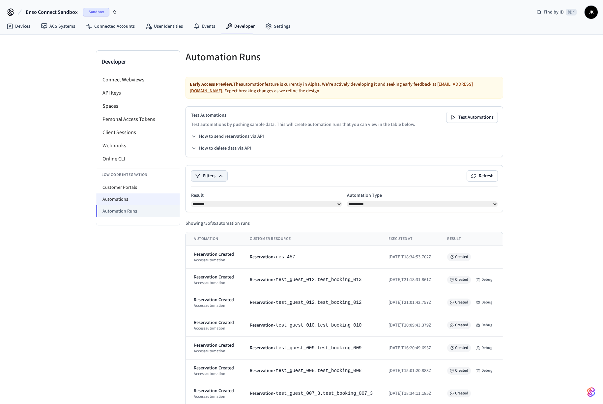
select select "**********"
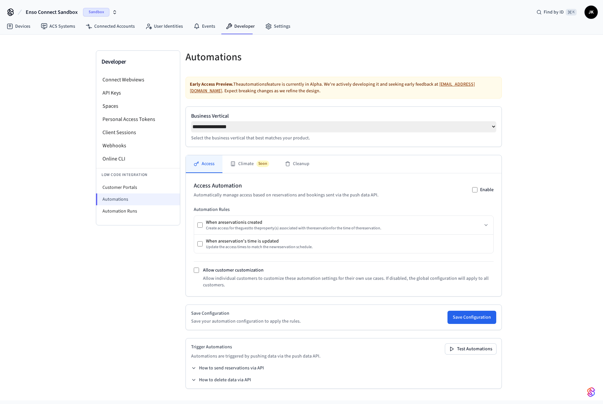
click at [119, 201] on li "Automations" at bounding box center [138, 199] width 84 height 12
